Goal: Task Accomplishment & Management: Use online tool/utility

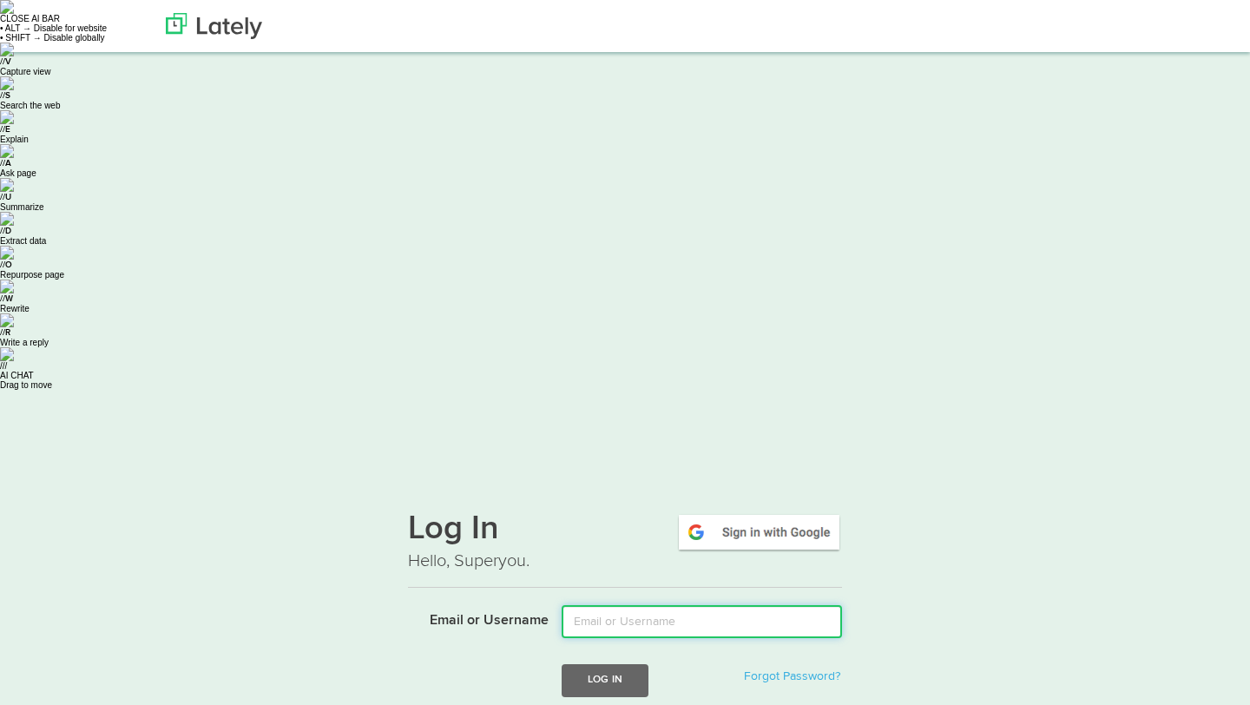
click at [710, 605] on input "Email or Username" at bounding box center [702, 621] width 280 height 33
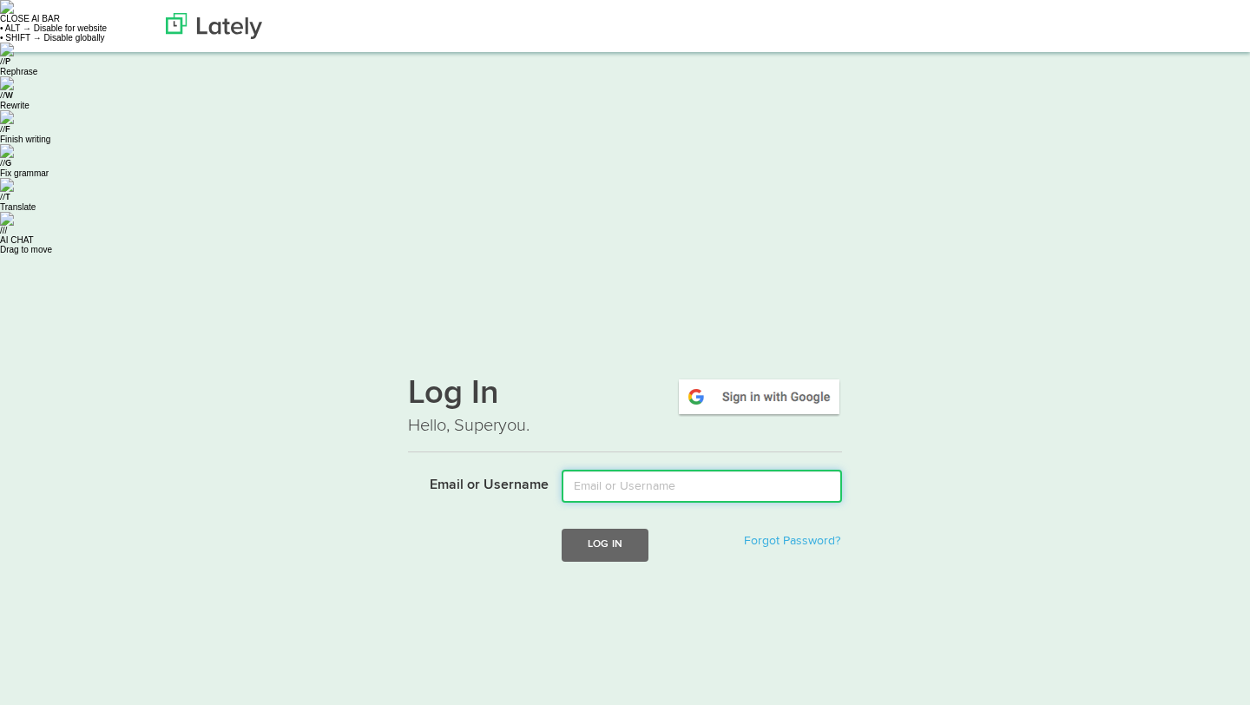
type input "romeroy@fifth-dimension.io"
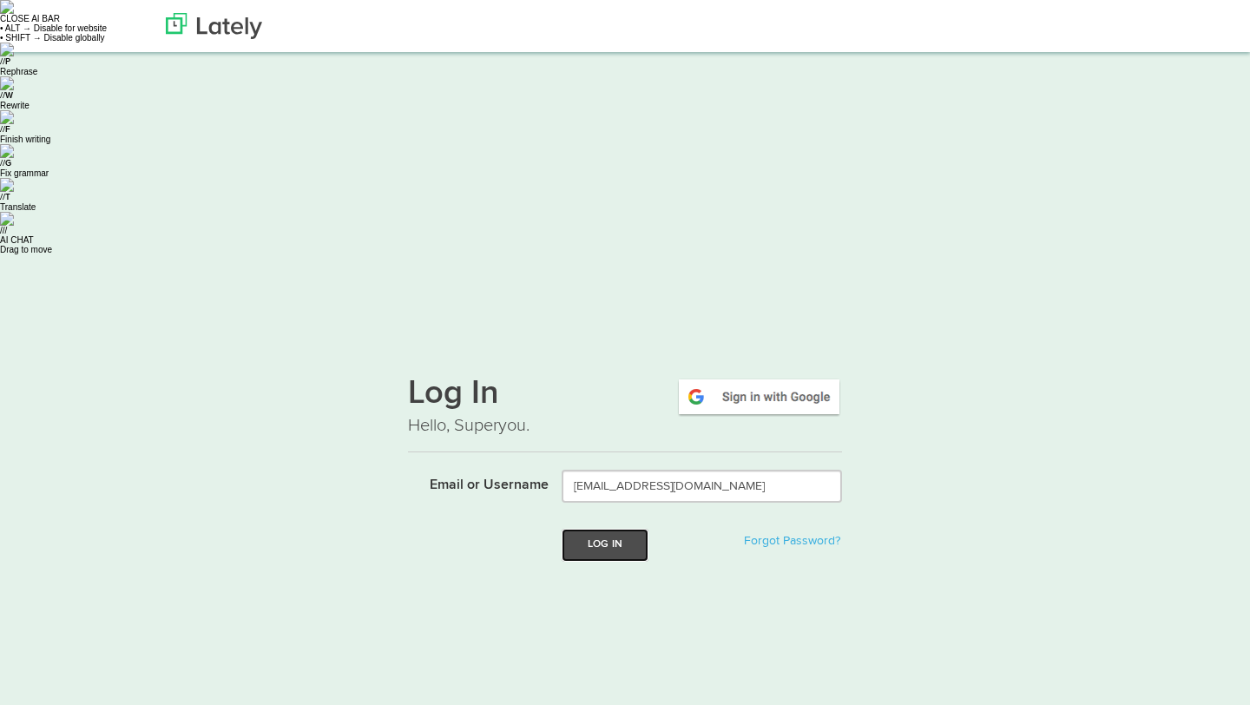
click at [625, 529] on button "Log In" at bounding box center [605, 545] width 87 height 32
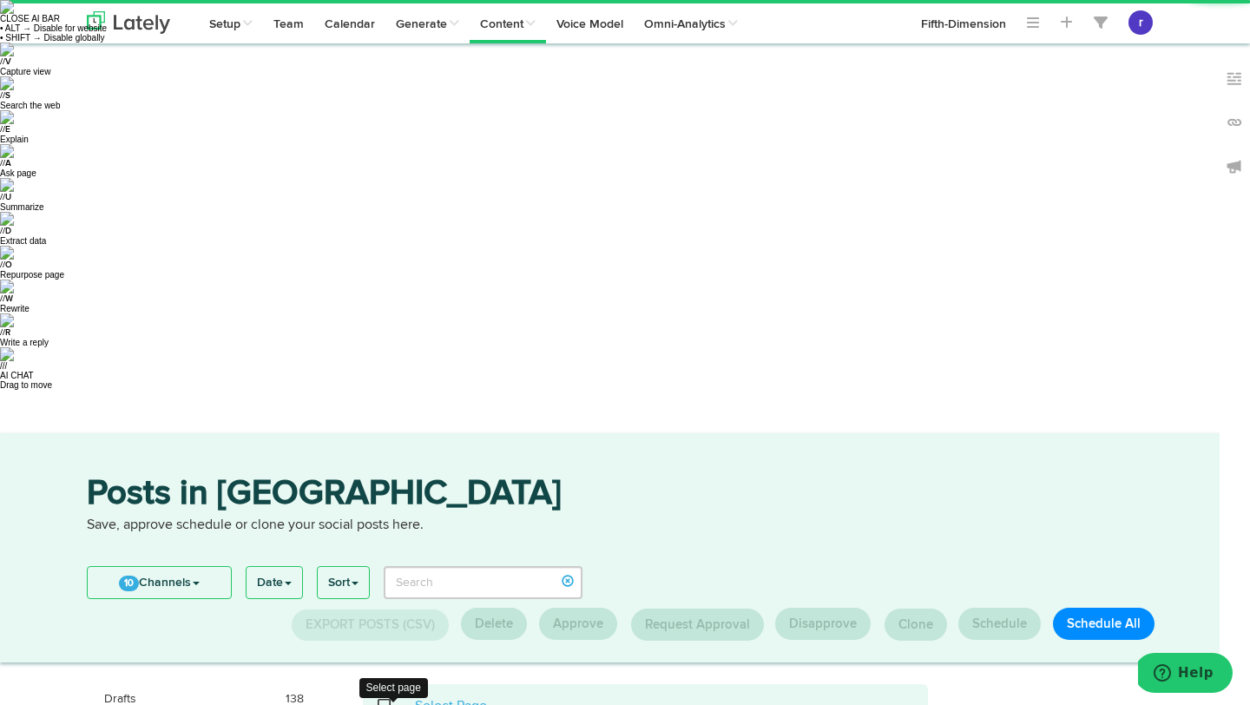
click at [384, 704] on span at bounding box center [394, 706] width 36 height 1
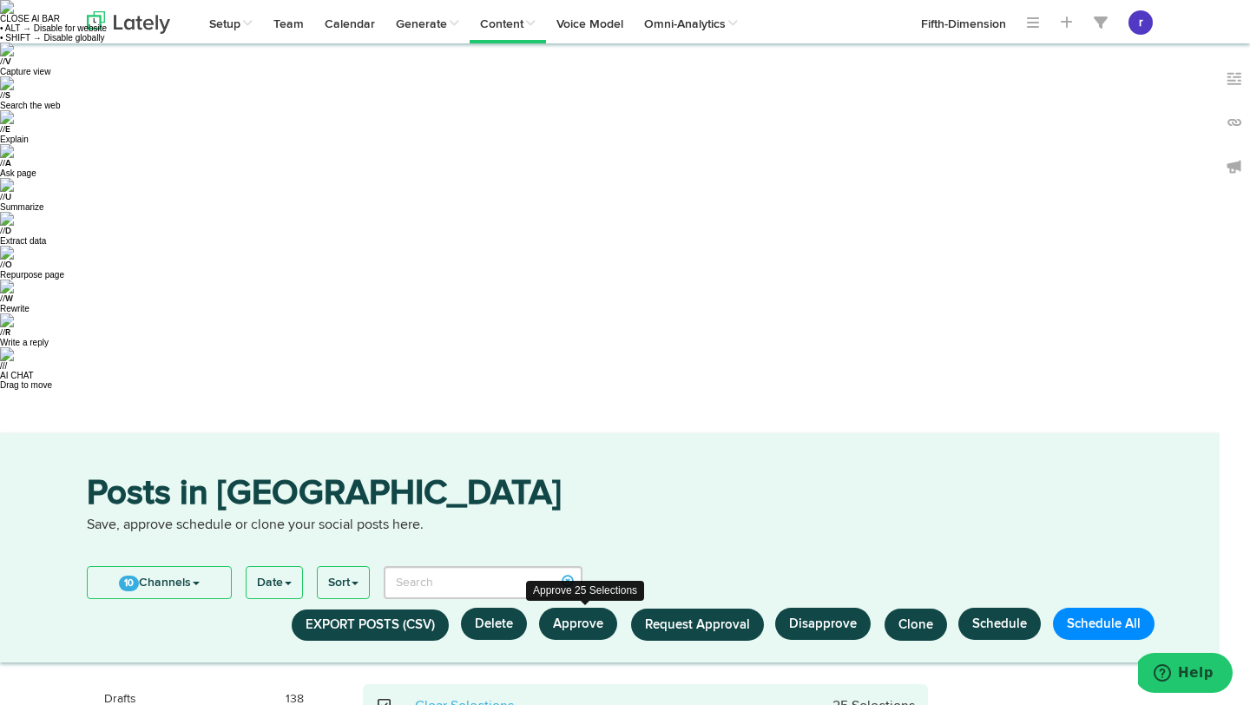
click at [592, 608] on button "Approve" at bounding box center [578, 624] width 78 height 32
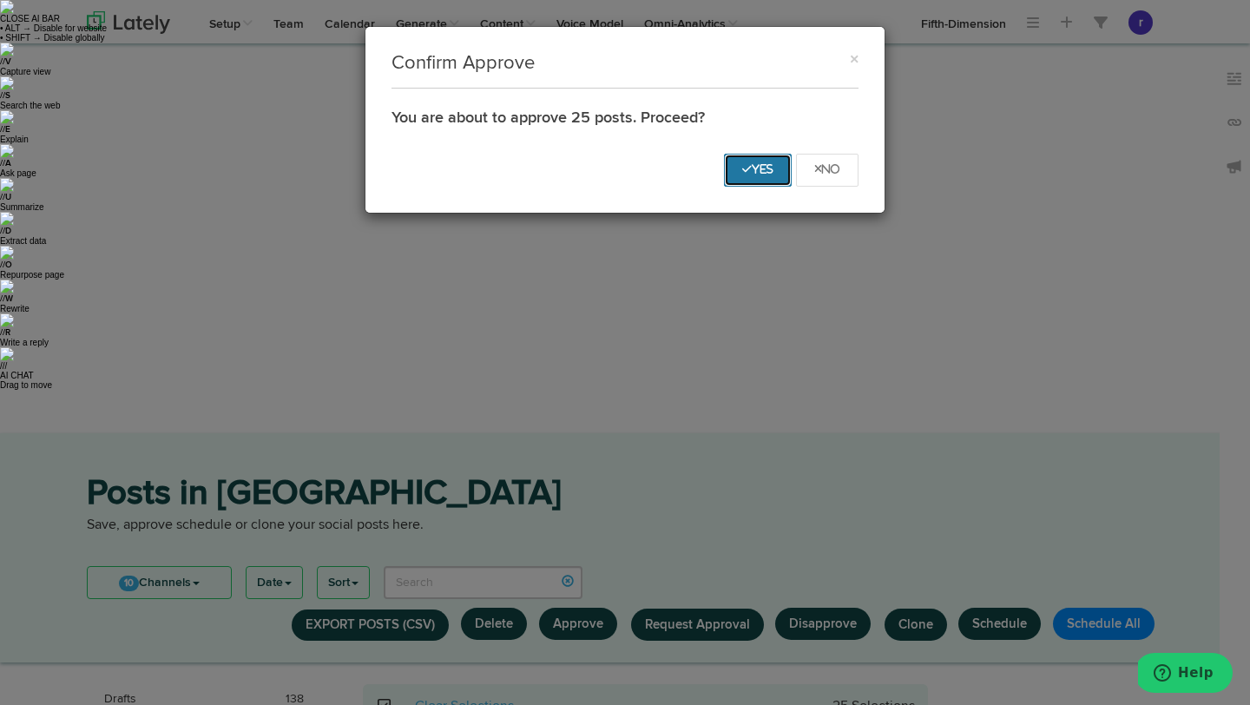
click at [773, 163] on button "Yes" at bounding box center [758, 170] width 68 height 33
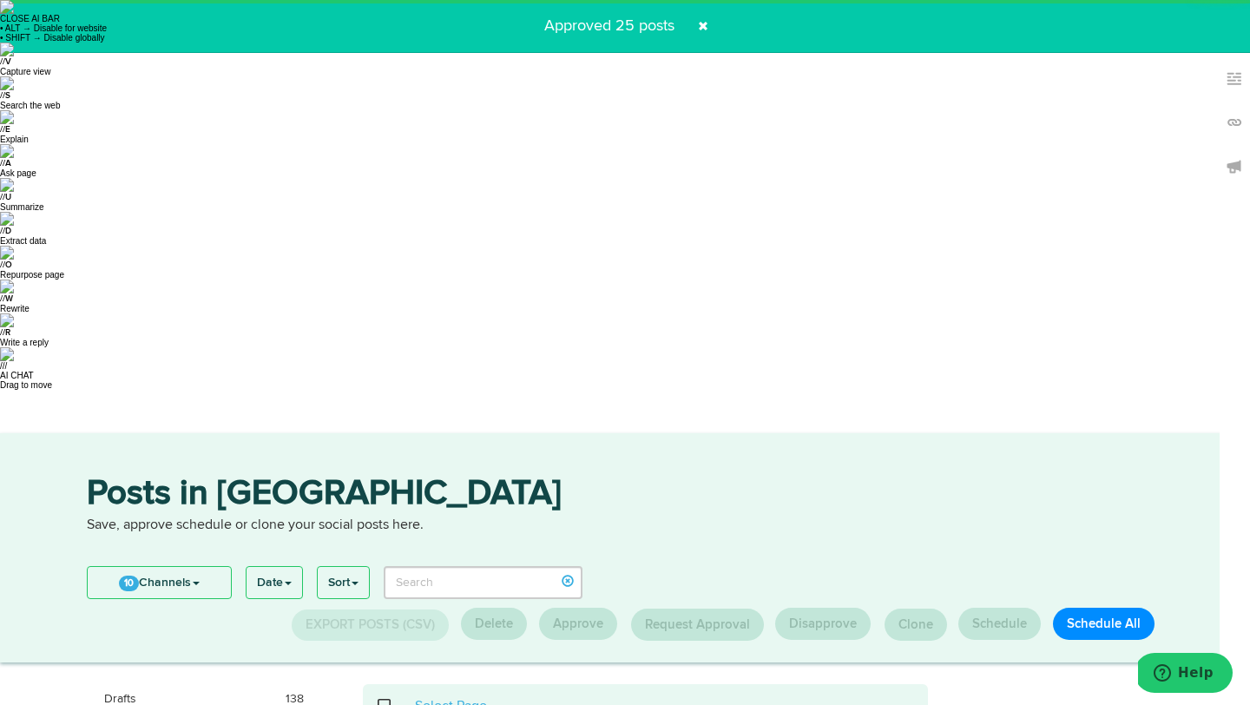
click at [381, 704] on span at bounding box center [394, 706] width 36 height 1
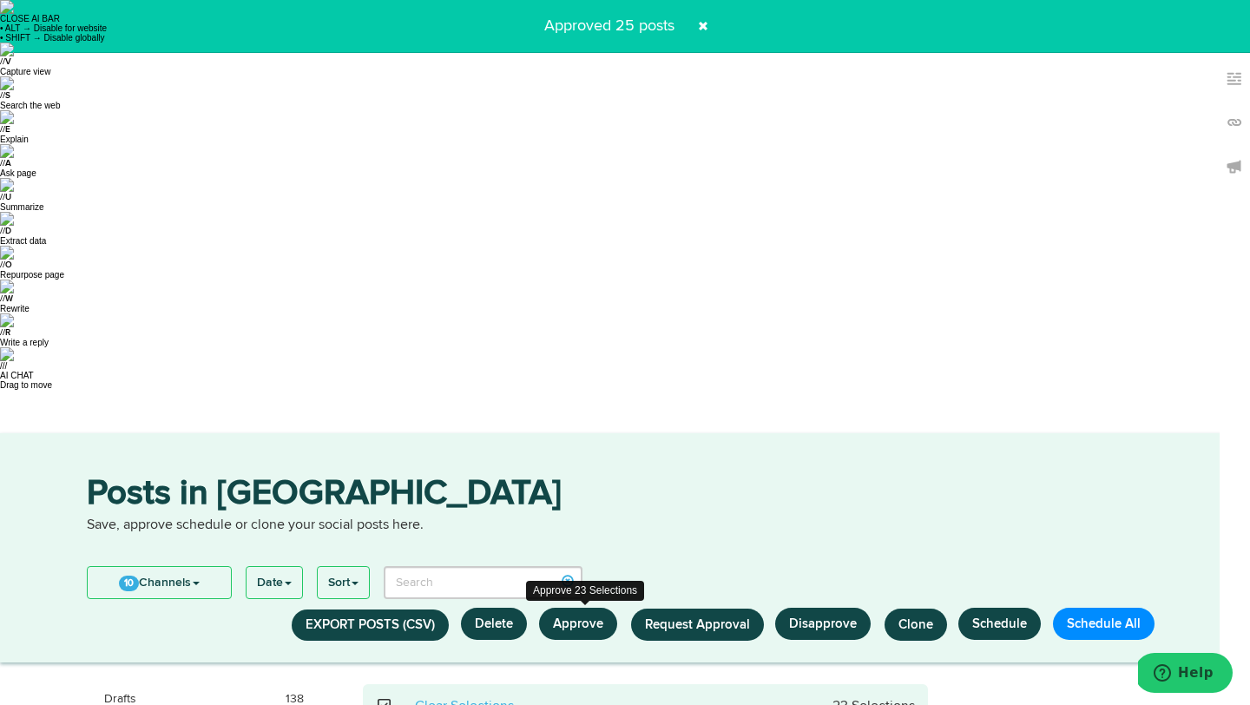
click at [584, 608] on button "Approve" at bounding box center [578, 624] width 78 height 32
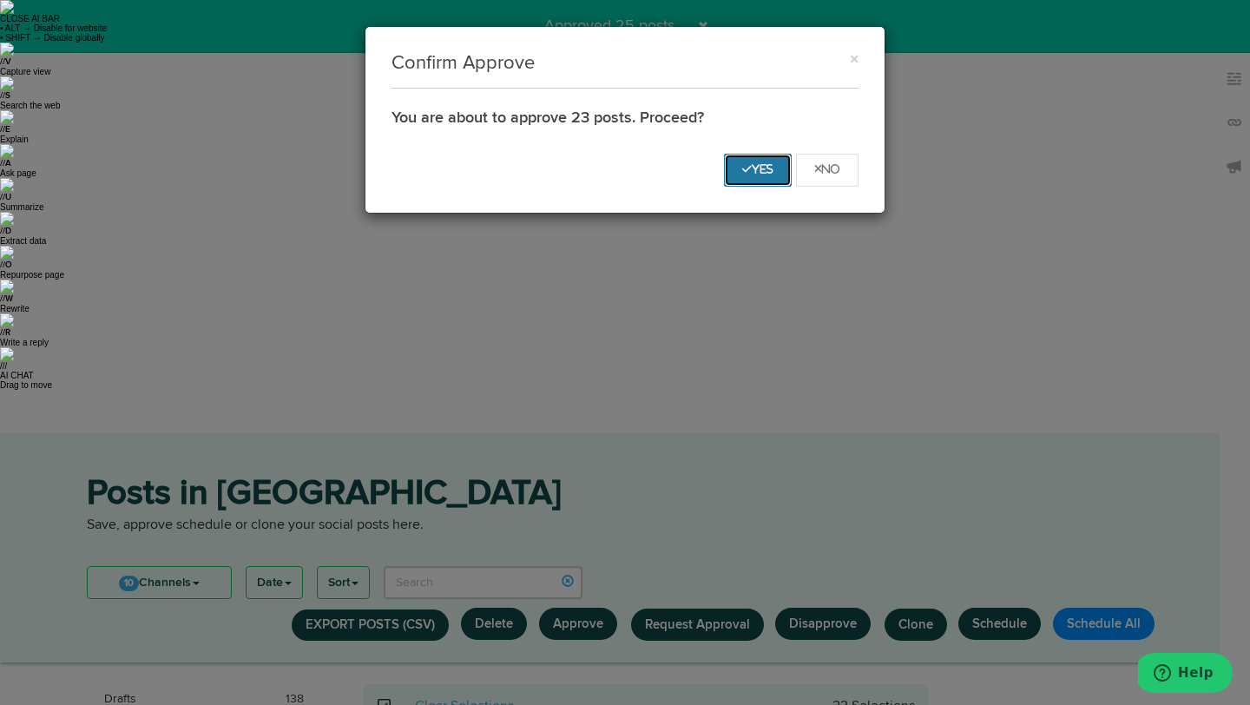
click at [752, 176] on button "Yes" at bounding box center [758, 170] width 68 height 33
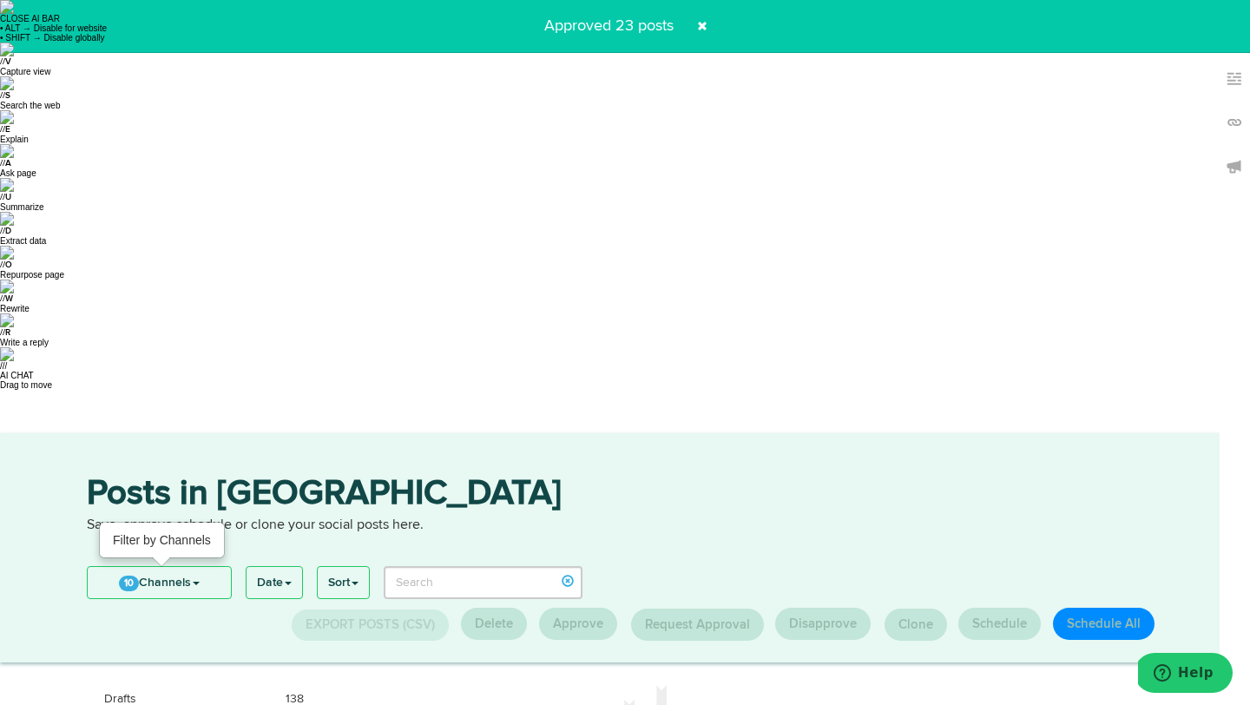
click at [193, 567] on link "10 Channels" at bounding box center [159, 582] width 143 height 31
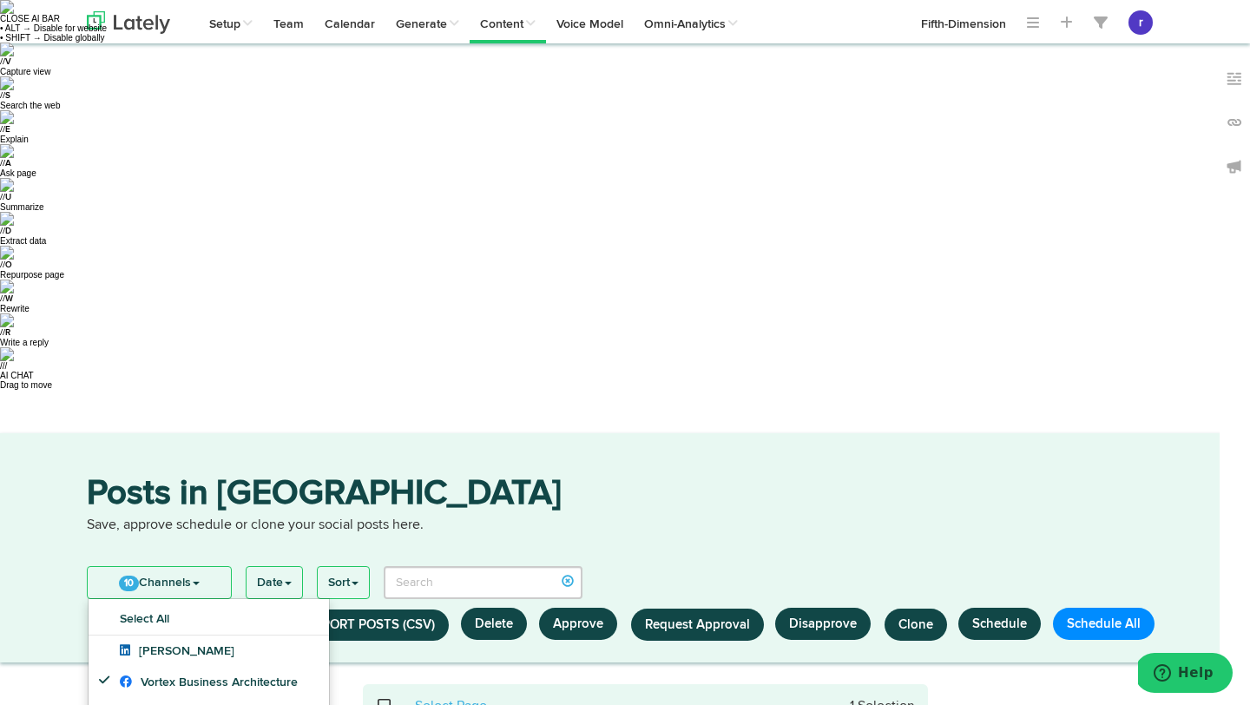
click at [381, 704] on span at bounding box center [394, 706] width 36 height 1
click at [577, 608] on button "Approve" at bounding box center [578, 624] width 78 height 32
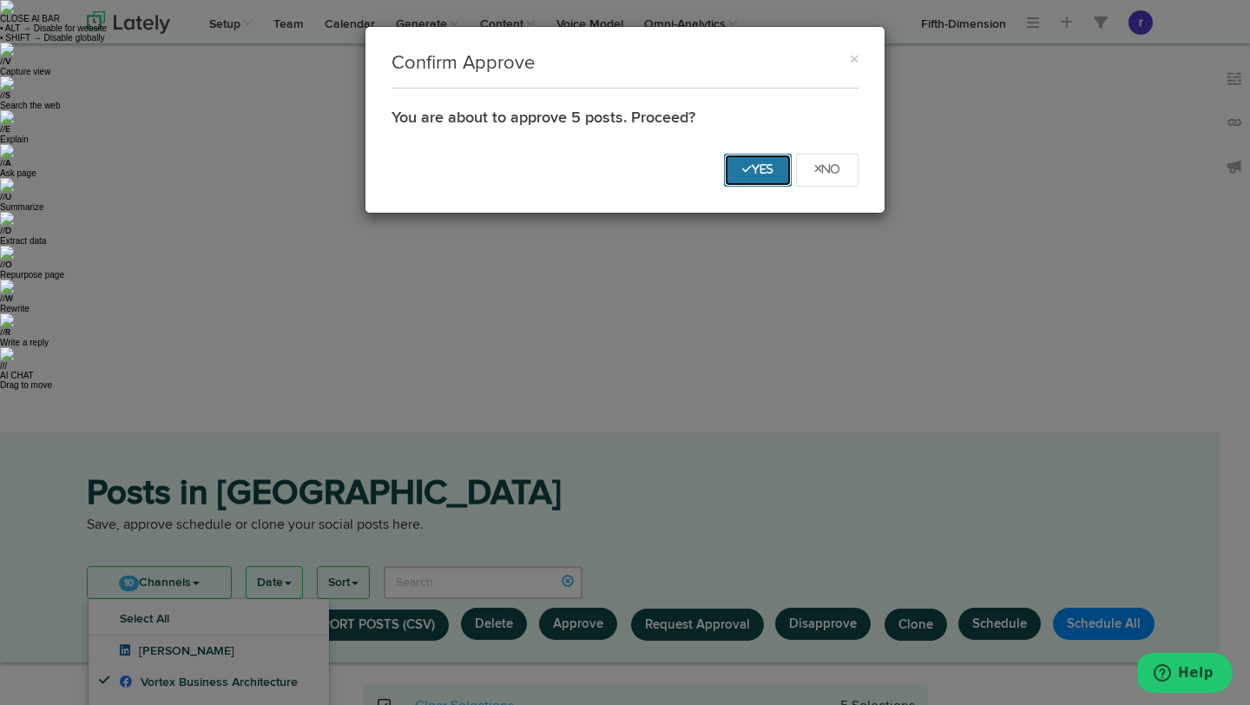
click at [754, 183] on button "Yes" at bounding box center [758, 170] width 68 height 33
